Goal: Information Seeking & Learning: Find specific page/section

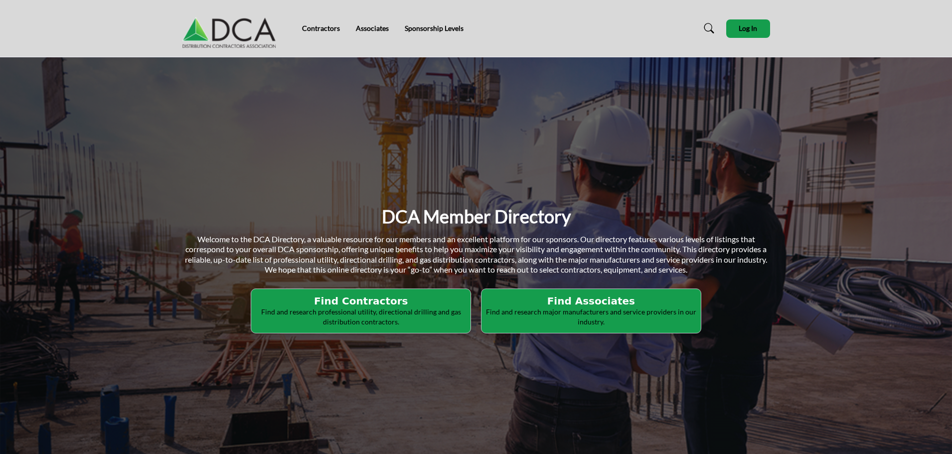
click at [351, 302] on h2 "Find Contractors" at bounding box center [360, 301] width 213 height 12
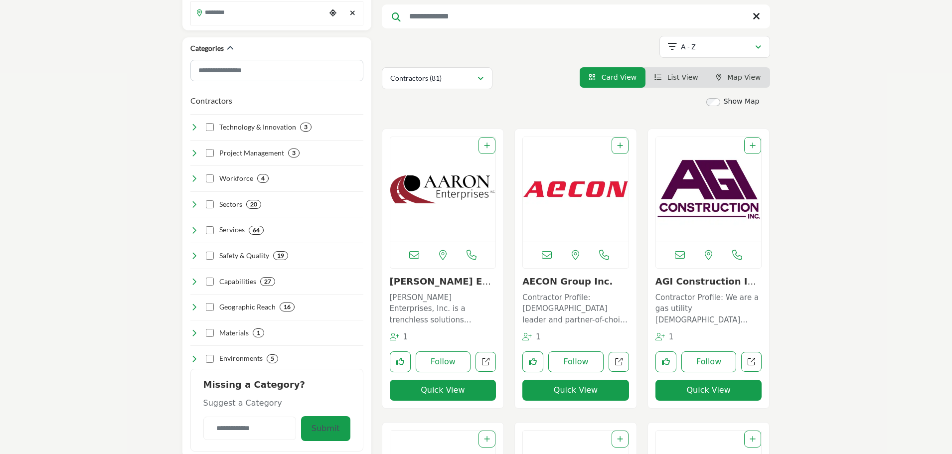
scroll to position [183, 0]
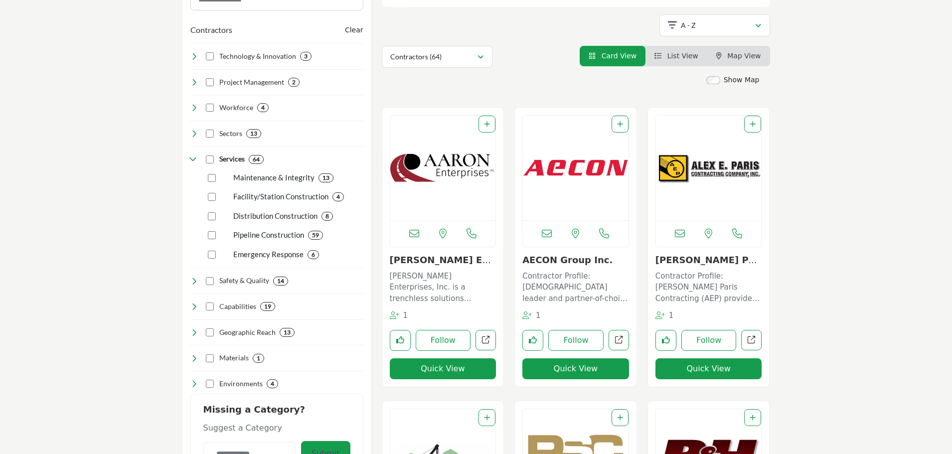
scroll to position [126, 0]
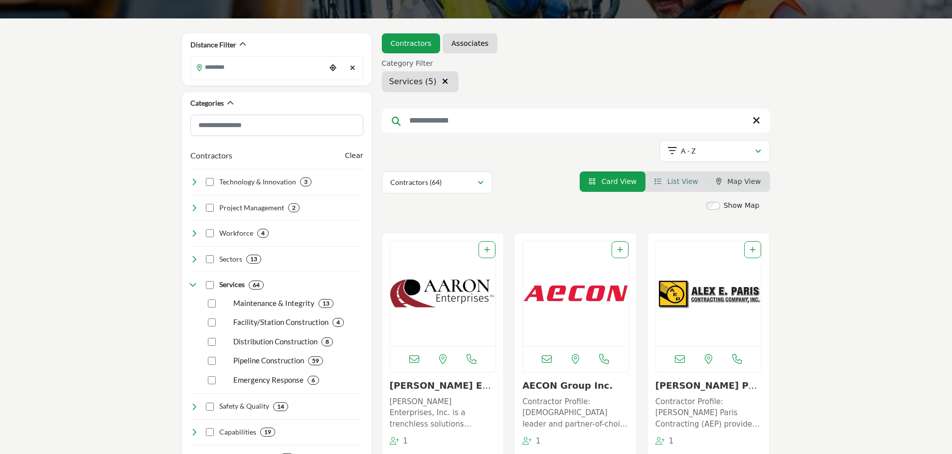
click at [662, 181] on icon "View List" at bounding box center [658, 181] width 7 height 7
